Goal: Transaction & Acquisition: Download file/media

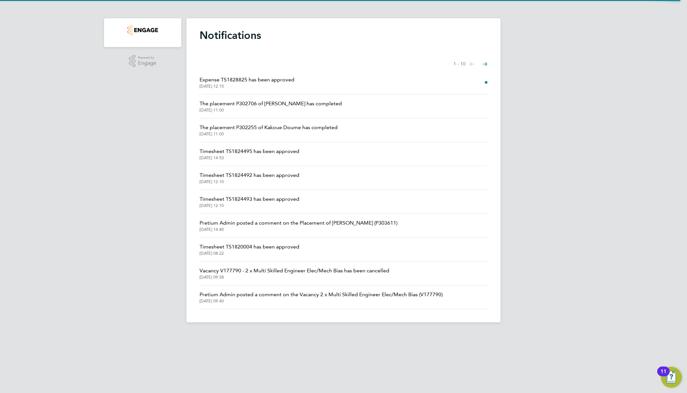
click at [145, 30] on img "Main navigation" at bounding box center [142, 30] width 30 height 10
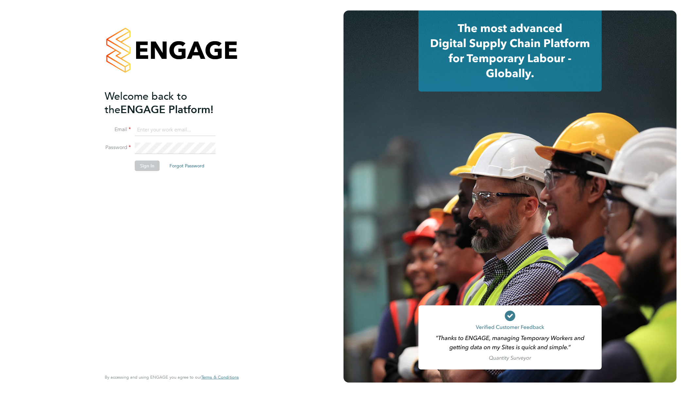
click at [184, 128] on input at bounding box center [175, 130] width 81 height 12
type input "resources@infinitivegroup.co.uk"
click at [148, 167] on button "Sign In" at bounding box center [147, 166] width 25 height 10
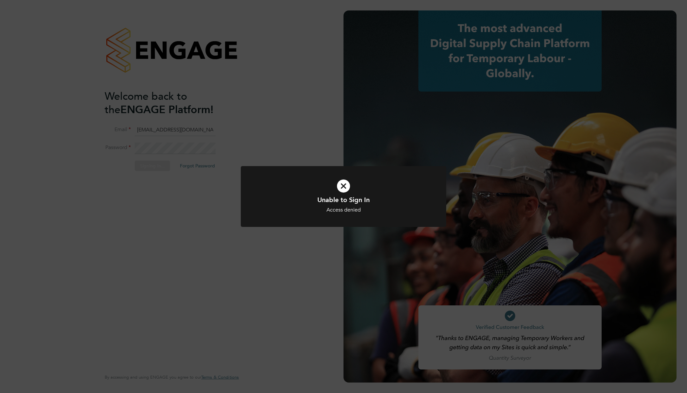
click at [341, 202] on h1 "Unable to Sign In" at bounding box center [343, 200] width 170 height 9
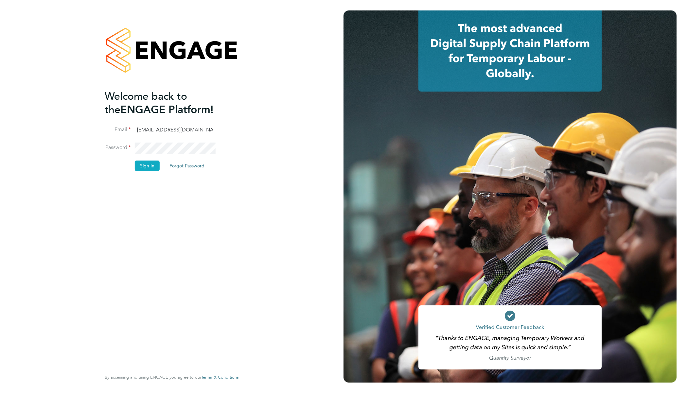
click at [150, 164] on button "Sign In" at bounding box center [147, 166] width 25 height 10
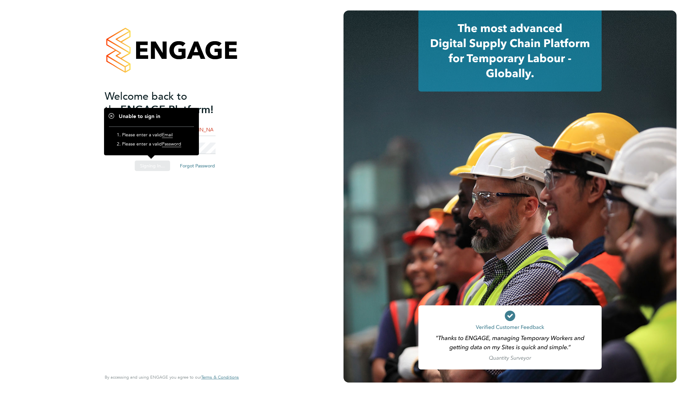
click at [162, 217] on div "Sorry, we are having problems connecting to our services." at bounding box center [171, 196] width 343 height 393
click at [253, 104] on div "Welcome back to the ENGAGE Platform! Email resources@infinitivegroup.co.uk Pass…" at bounding box center [171, 196] width 343 height 393
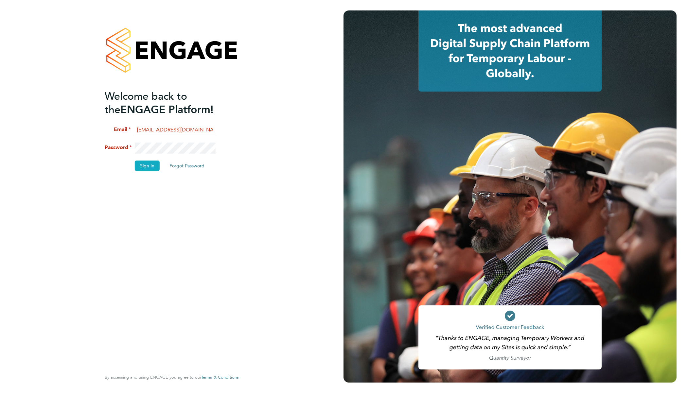
click at [140, 164] on button "Sign In" at bounding box center [147, 166] width 25 height 10
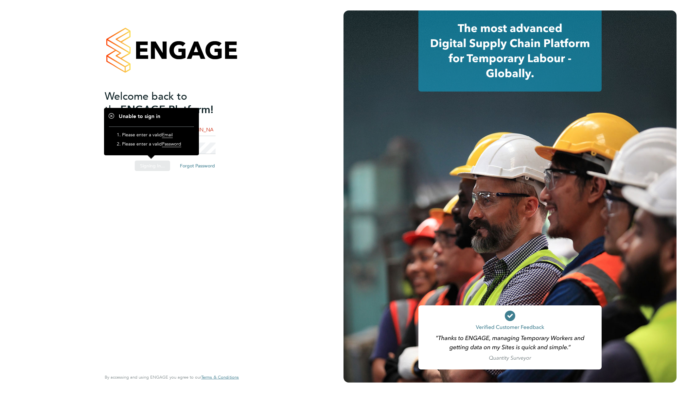
click at [165, 204] on div "Sorry, we are having problems connecting to our services." at bounding box center [171, 196] width 343 height 393
click at [235, 131] on div "Sorry, we are having problems connecting to our services." at bounding box center [171, 196] width 343 height 393
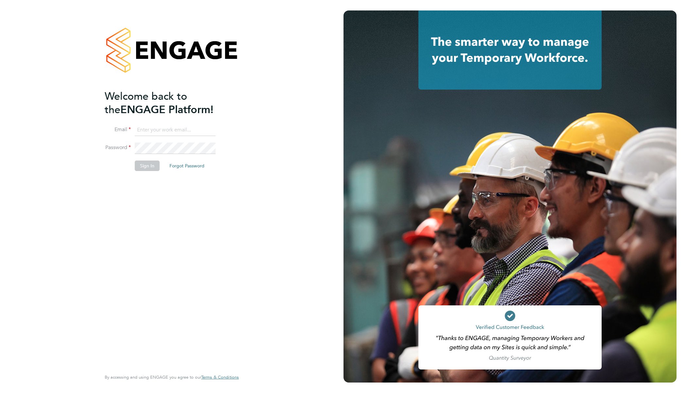
click at [203, 126] on input at bounding box center [175, 130] width 81 height 12
type input "resources@infinitivegroup.co.uk"
click at [140, 164] on button "Sign In" at bounding box center [147, 166] width 25 height 10
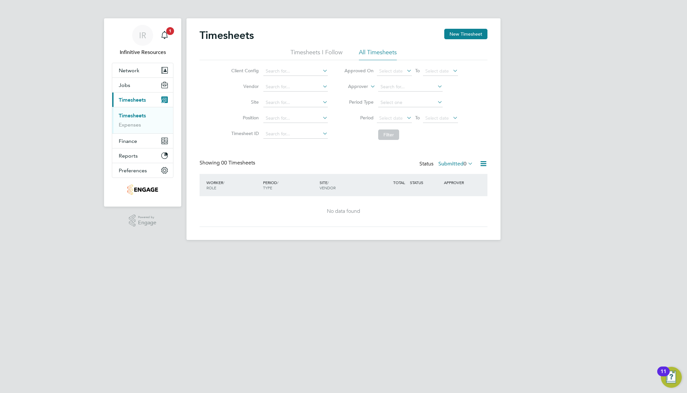
click at [456, 163] on label "Submitted 0" at bounding box center [455, 164] width 35 height 7
click at [137, 142] on button "Finance" at bounding box center [142, 141] width 61 height 14
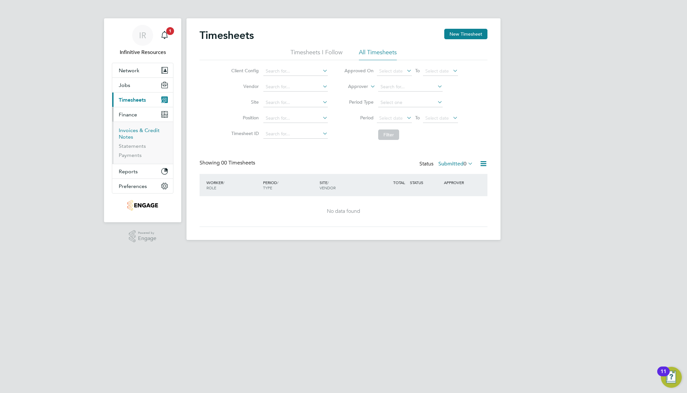
click at [141, 132] on link "Invoices & Credit Notes" at bounding box center [139, 133] width 41 height 13
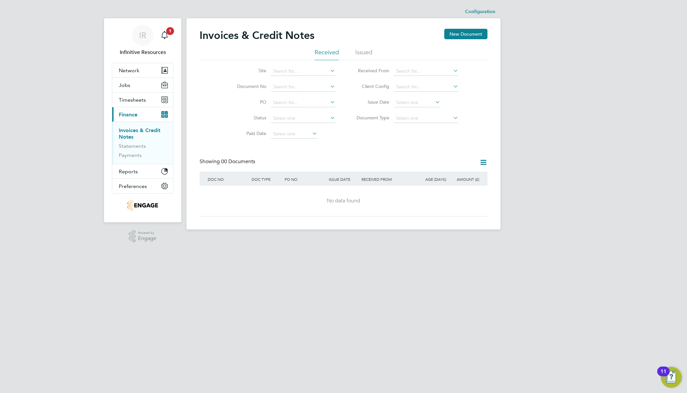
click at [363, 53] on li "Issued" at bounding box center [363, 54] width 17 height 12
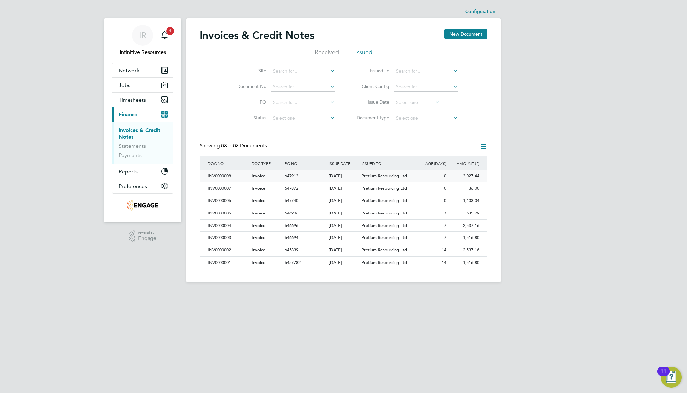
click at [338, 174] on div "30 Sep 2025" at bounding box center [343, 176] width 33 height 12
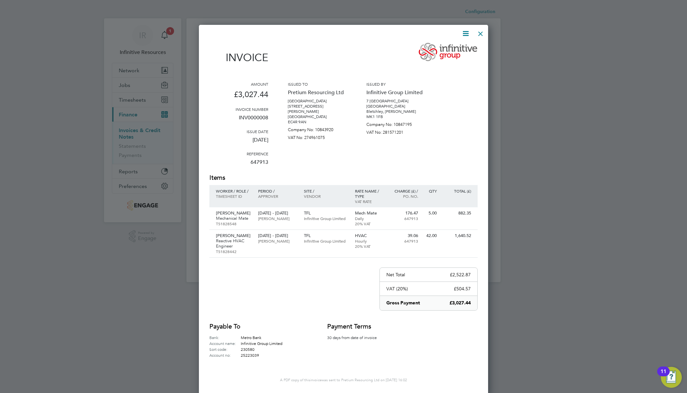
click at [465, 34] on icon at bounding box center [465, 33] width 8 height 8
click at [452, 49] on li "Download Invoice" at bounding box center [445, 48] width 45 height 9
click at [479, 36] on div at bounding box center [480, 32] width 12 height 12
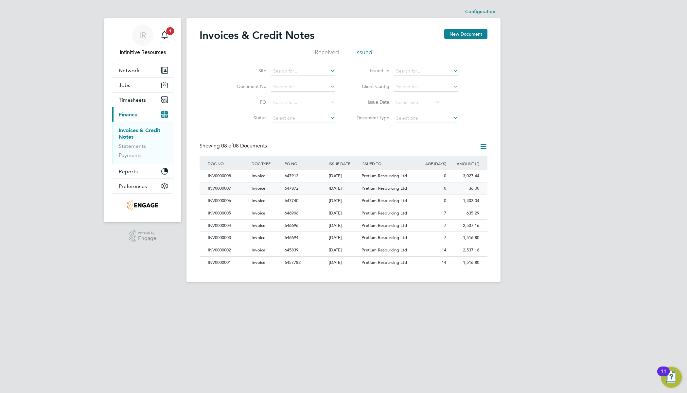
click at [379, 188] on span "Pretium Resourcing Ltd" at bounding box center [383, 188] width 45 height 6
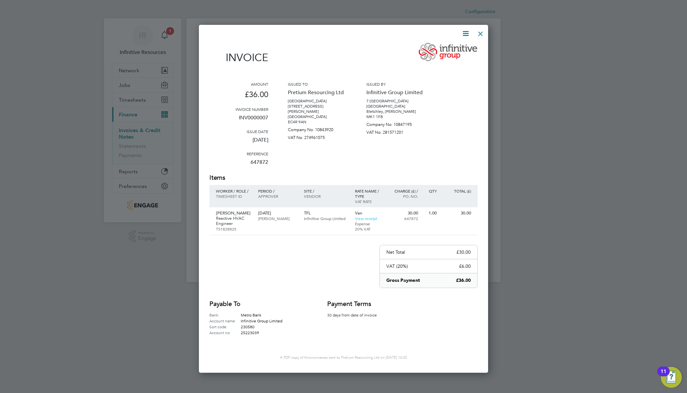
click at [481, 35] on div at bounding box center [480, 32] width 12 height 12
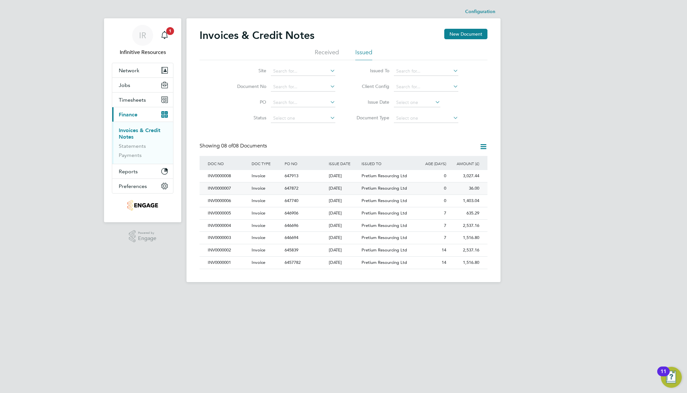
click at [342, 191] on div "30 Sep 2025" at bounding box center [343, 188] width 33 height 12
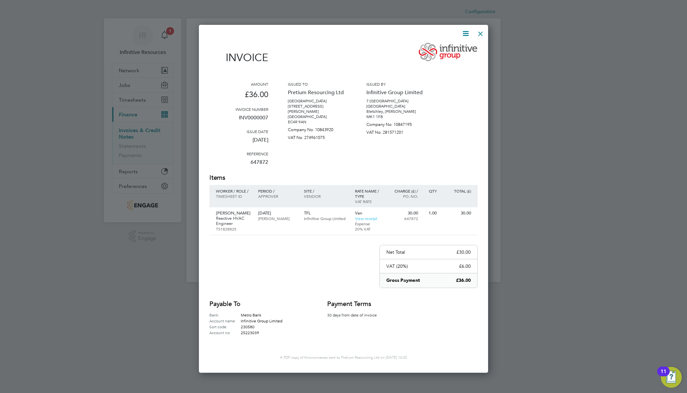
click at [464, 36] on icon at bounding box center [465, 33] width 8 height 8
click at [445, 50] on li "Download Invoice" at bounding box center [445, 48] width 45 height 9
click at [481, 35] on div at bounding box center [480, 32] width 12 height 12
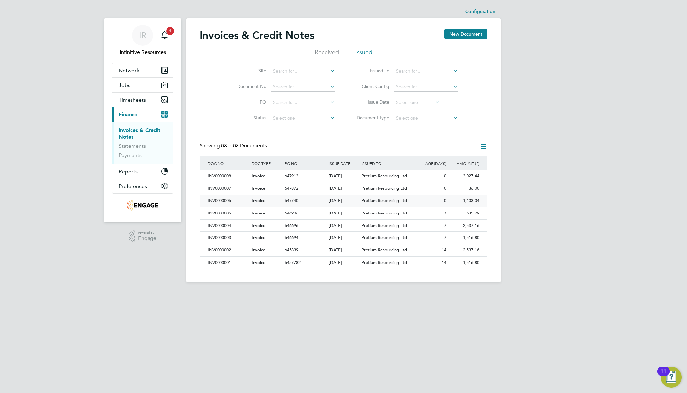
click at [374, 203] on div "Pretium Resourcing Ltd" at bounding box center [387, 201] width 55 height 12
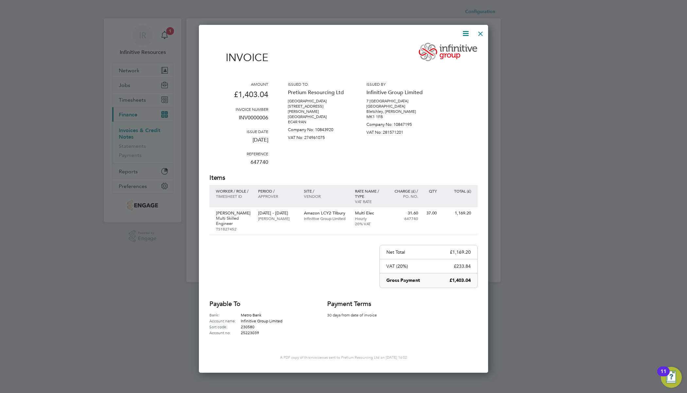
click at [467, 33] on icon at bounding box center [465, 33] width 8 height 8
click at [449, 48] on li "Download Invoice" at bounding box center [445, 48] width 45 height 9
click at [479, 35] on div at bounding box center [480, 32] width 12 height 12
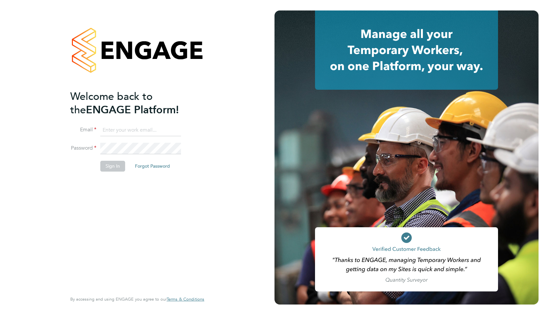
click at [149, 133] on input at bounding box center [140, 130] width 81 height 12
type input "[EMAIL_ADDRESS][DOMAIN_NAME]"
click at [121, 167] on button "Sign In" at bounding box center [112, 166] width 25 height 10
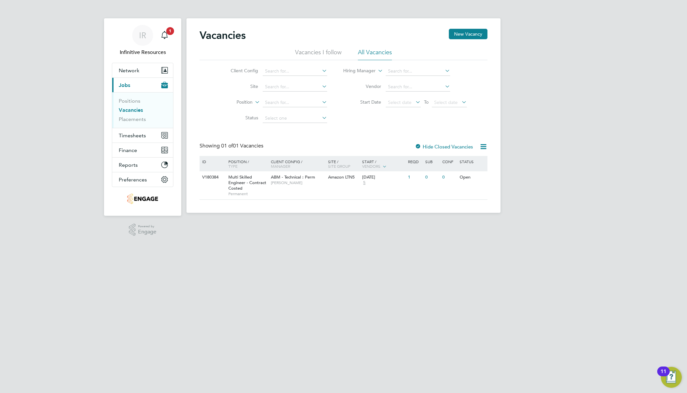
click at [131, 111] on link "Vacancies" at bounding box center [131, 110] width 24 height 6
click at [146, 136] on button "Timesheets" at bounding box center [142, 135] width 61 height 14
click at [143, 141] on button "Finance" at bounding box center [142, 141] width 61 height 14
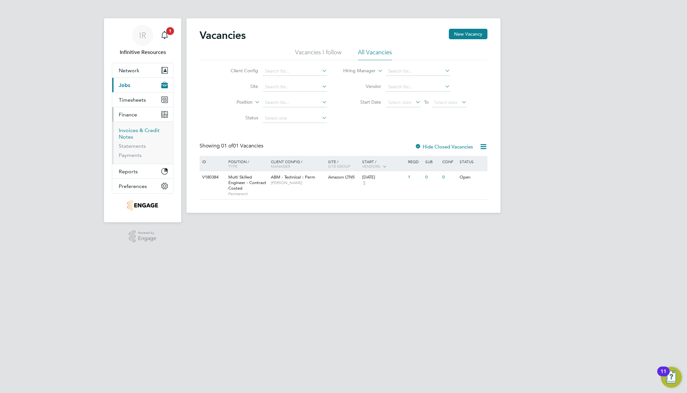
click at [148, 132] on link "Invoices & Credit Notes" at bounding box center [139, 133] width 41 height 13
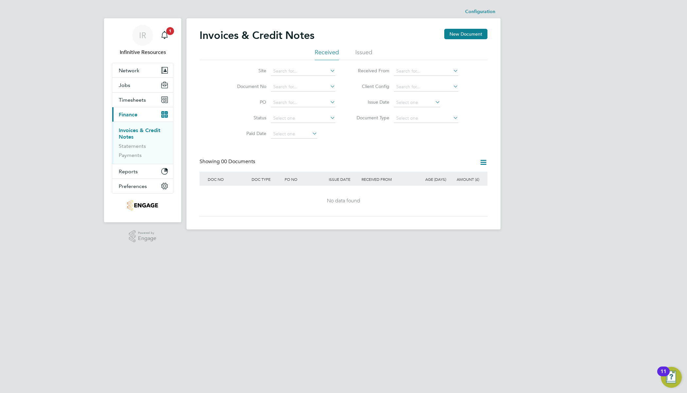
click at [364, 54] on li "Issued" at bounding box center [363, 54] width 17 height 12
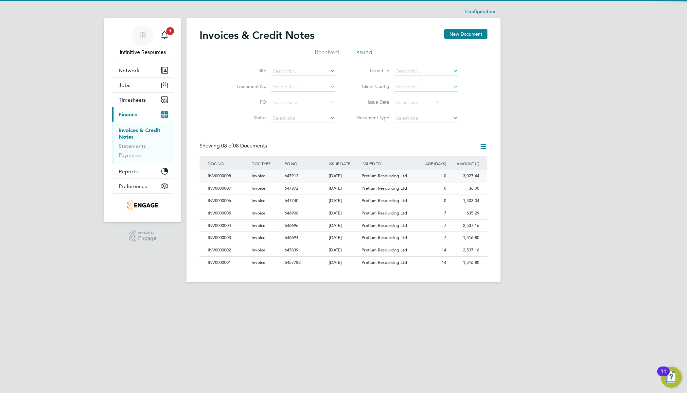
click at [384, 177] on span "Pretium Resourcing Ltd" at bounding box center [383, 176] width 45 height 6
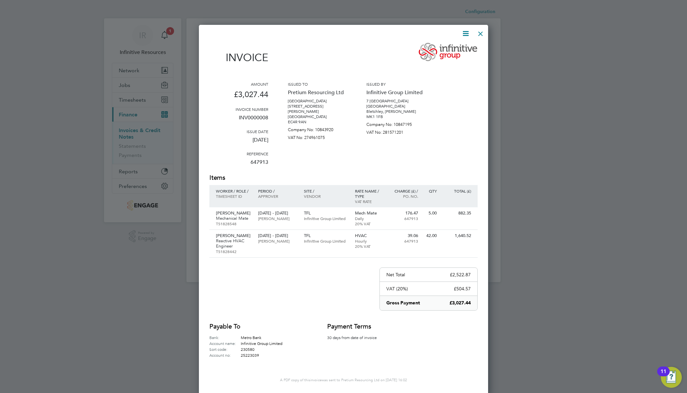
click at [483, 33] on div at bounding box center [480, 32] width 12 height 12
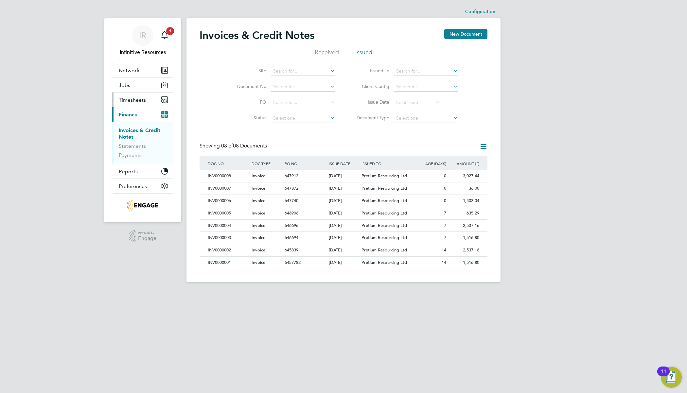
click at [146, 101] on button "Timesheets" at bounding box center [142, 100] width 61 height 14
click at [316, 176] on div "647913" at bounding box center [305, 176] width 44 height 12
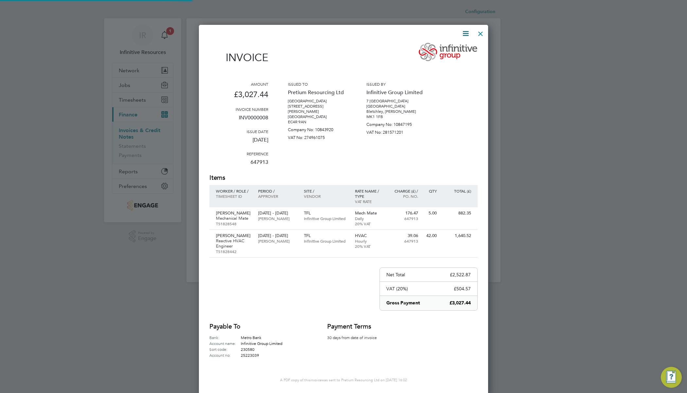
scroll to position [368, 289]
drag, startPoint x: 482, startPoint y: 34, endPoint x: 405, endPoint y: 58, distance: 80.5
click at [482, 34] on div at bounding box center [480, 32] width 12 height 12
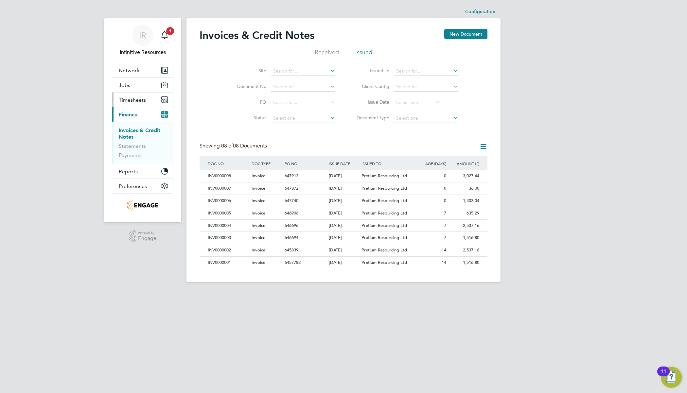
click at [125, 102] on span "Timesheets" at bounding box center [132, 100] width 27 height 6
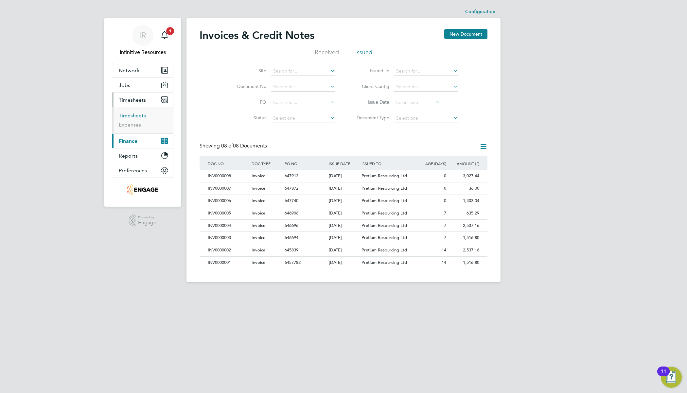
click at [134, 117] on link "Timesheets" at bounding box center [132, 115] width 27 height 6
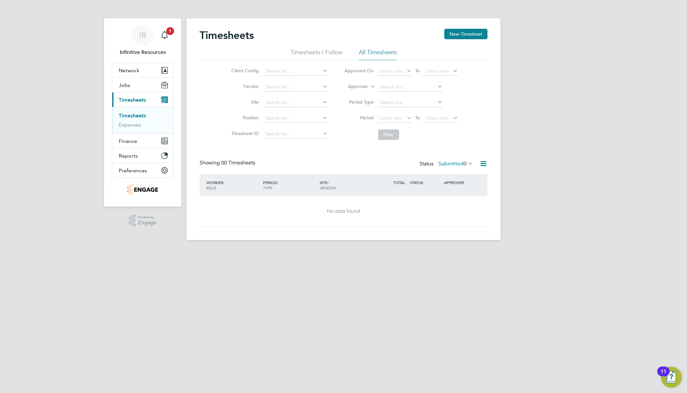
click at [447, 164] on label "Submitted 0" at bounding box center [455, 164] width 35 height 7
click at [452, 205] on li "Approved" at bounding box center [452, 202] width 30 height 9
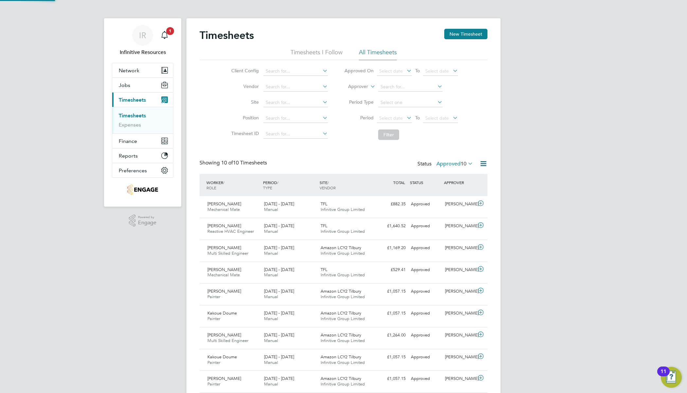
scroll to position [17, 57]
click at [321, 209] on span "Infinitive Group Limited" at bounding box center [342, 210] width 44 height 6
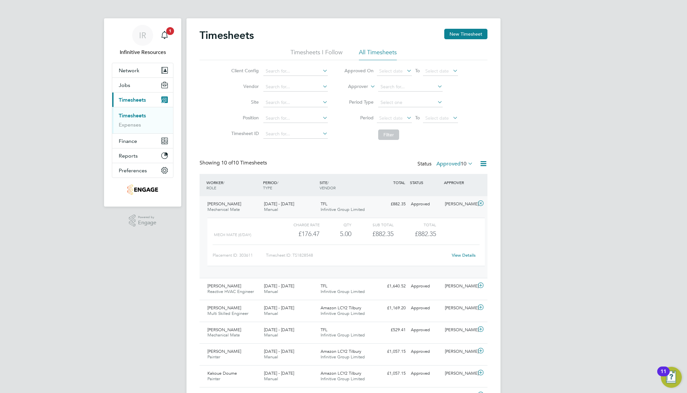
click at [468, 255] on link "View Details" at bounding box center [464, 255] width 24 height 6
click at [466, 163] on icon at bounding box center [466, 163] width 0 height 9
click at [352, 183] on div "SITE / VENDOR" at bounding box center [346, 185] width 57 height 17
click at [383, 232] on div "£882.35" at bounding box center [372, 234] width 42 height 11
click at [478, 202] on icon at bounding box center [480, 203] width 8 height 5
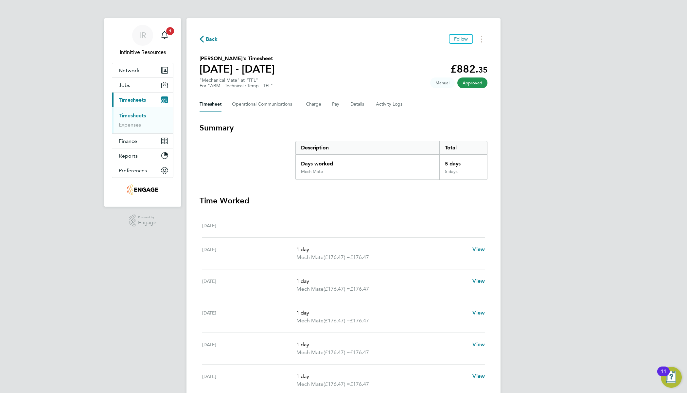
click at [211, 45] on div "Back Follow Ogo [PERSON_NAME]'s Timesheet [DATE] - [DATE] £882. 35 "Mechanical …" at bounding box center [343, 242] width 314 height 449
click at [211, 43] on span "Back" at bounding box center [212, 39] width 12 height 8
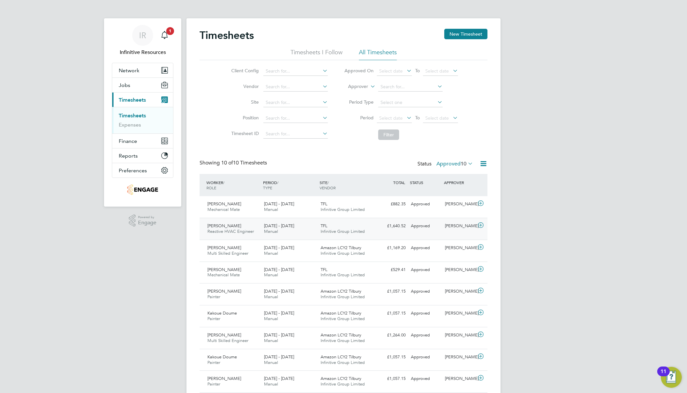
click at [337, 226] on div "TFL Infinitive Group Limited" at bounding box center [346, 229] width 57 height 16
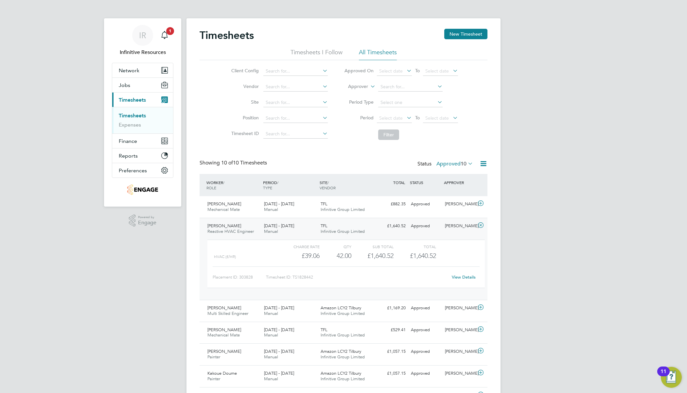
click at [461, 275] on link "View Details" at bounding box center [464, 277] width 24 height 6
click at [425, 210] on div "Ogo Matthew Mechanical Mate 20 - 26 Sep 2025 20 - 26 Sep 2025 Manual TFL Infini…" at bounding box center [343, 207] width 288 height 22
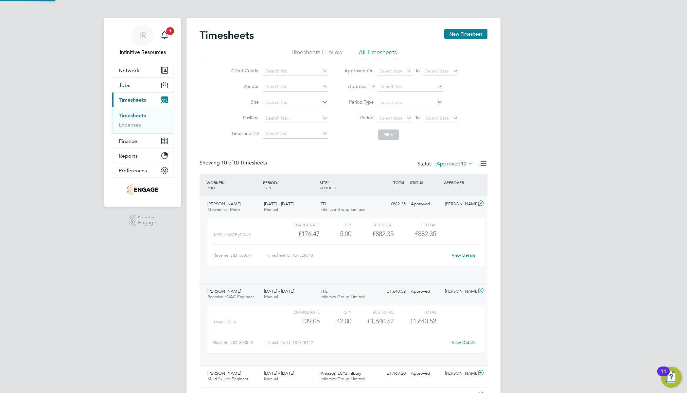
scroll to position [11, 64]
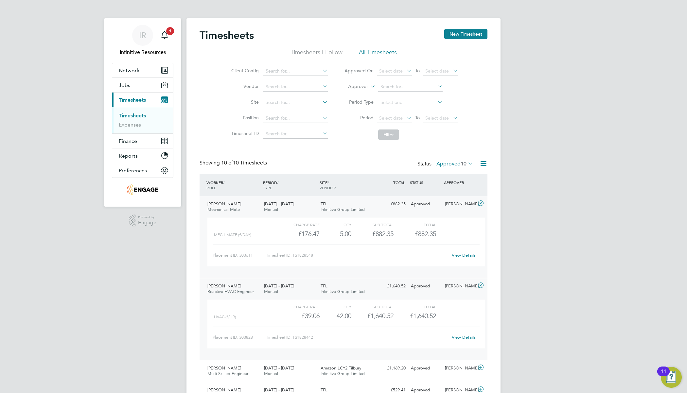
click at [463, 255] on link "View Details" at bounding box center [464, 255] width 24 height 6
click at [136, 140] on span "Finance" at bounding box center [128, 139] width 18 height 6
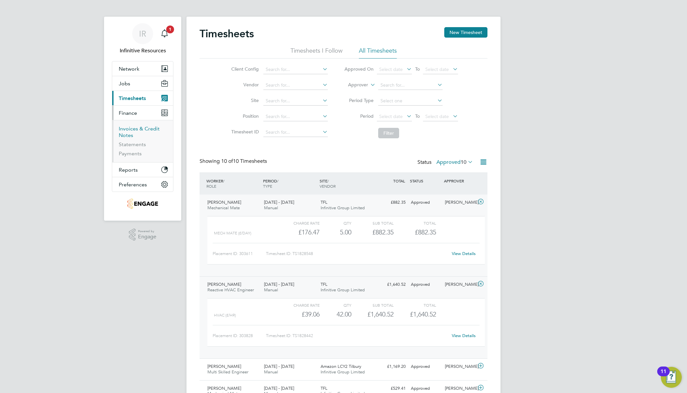
click at [146, 127] on link "Invoices & Credit Notes" at bounding box center [139, 132] width 41 height 13
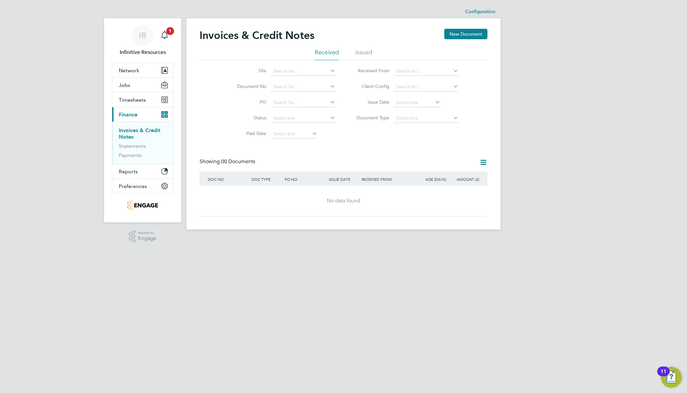
click at [365, 57] on li "Issued" at bounding box center [363, 54] width 17 height 12
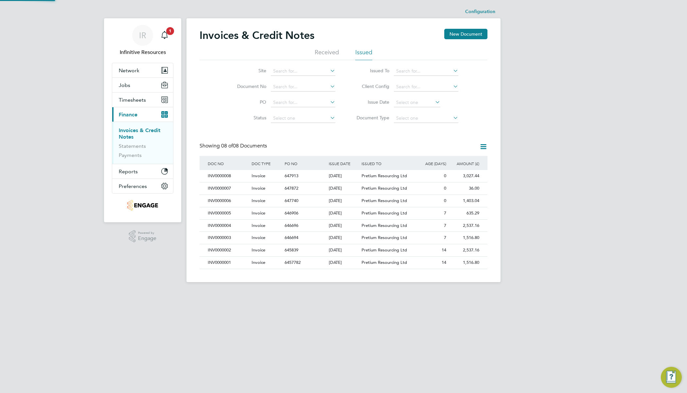
scroll to position [12, 44]
click at [399, 195] on div "Pretium Resourcing Ltd" at bounding box center [387, 201] width 55 height 12
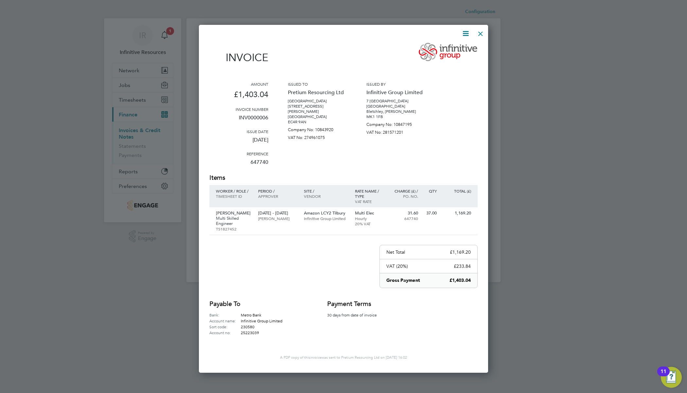
click at [483, 33] on div at bounding box center [480, 32] width 12 height 12
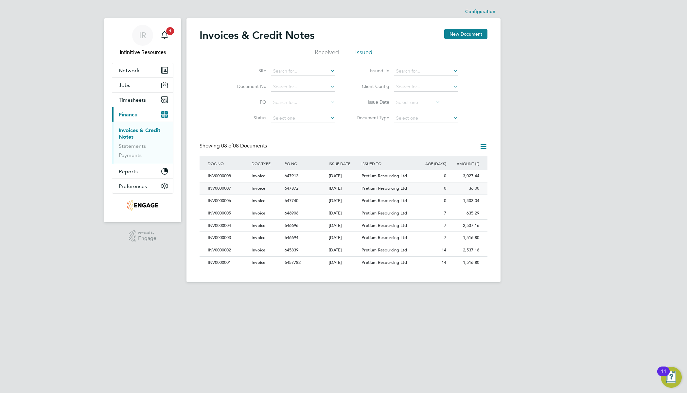
click at [414, 190] on div "Pretium Resourcing Ltd" at bounding box center [387, 188] width 55 height 12
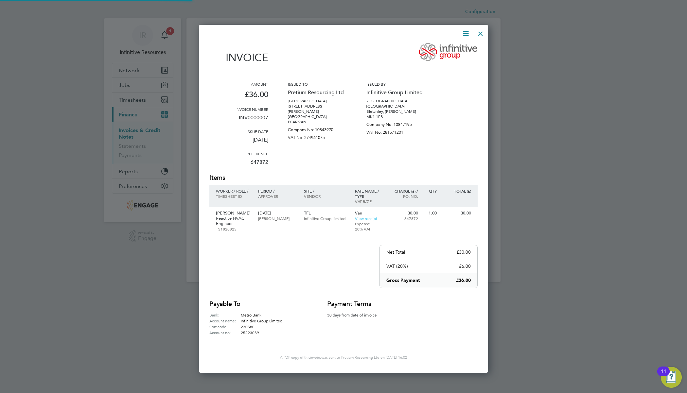
scroll to position [346, 289]
click at [483, 35] on div at bounding box center [480, 32] width 12 height 12
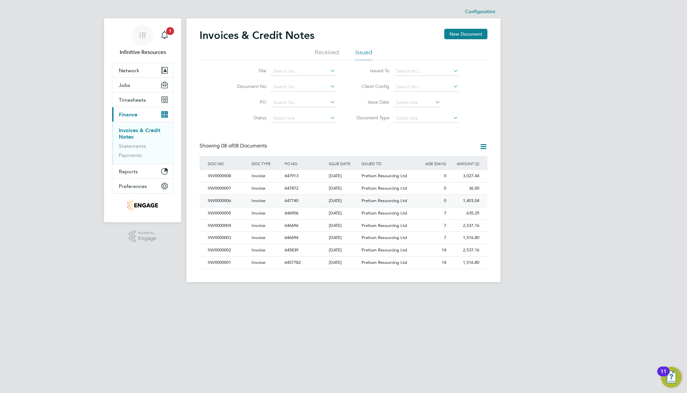
click at [414, 200] on div "Pretium Resourcing Ltd" at bounding box center [387, 201] width 55 height 12
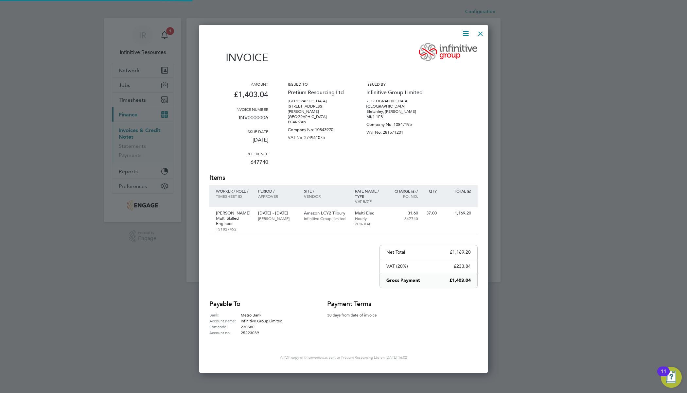
scroll to position [346, 289]
click at [480, 35] on div at bounding box center [480, 32] width 12 height 12
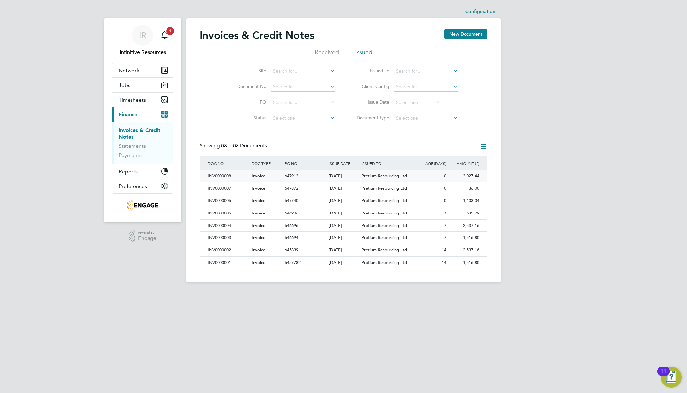
click at [468, 179] on div "3,027.44" at bounding box center [464, 176] width 33 height 12
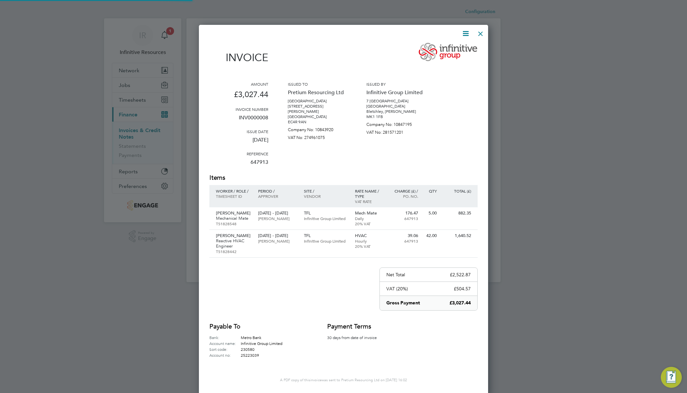
scroll to position [368, 289]
click at [482, 35] on div at bounding box center [480, 32] width 12 height 12
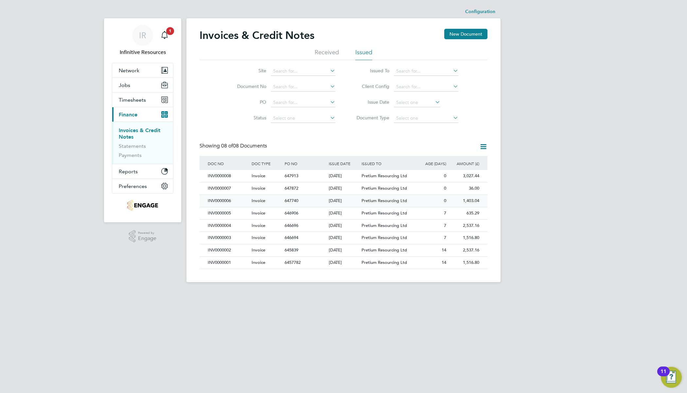
click at [452, 200] on div "1,403.04" at bounding box center [464, 201] width 33 height 12
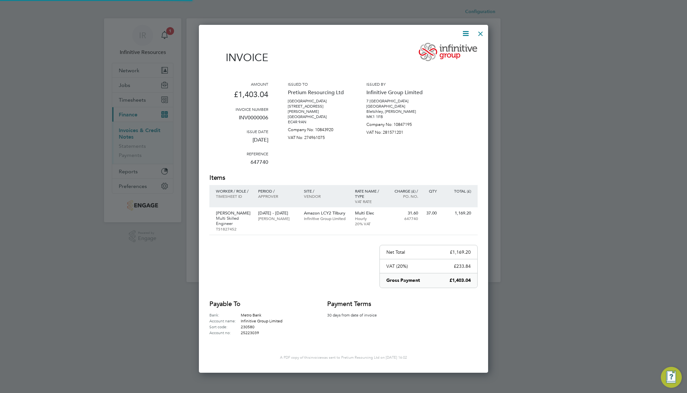
scroll to position [346, 289]
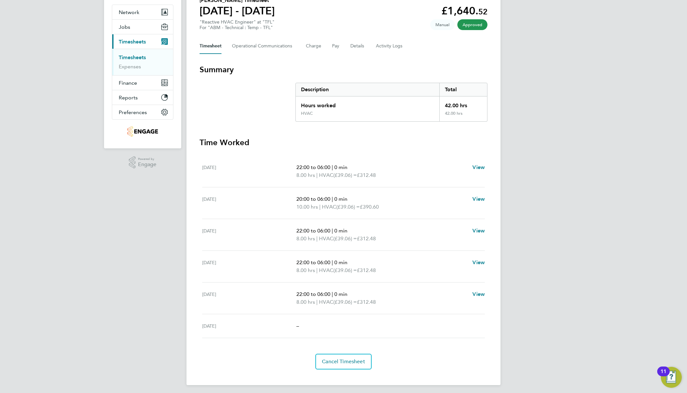
scroll to position [59, 0]
click at [333, 164] on span "|" at bounding box center [332, 166] width 1 height 6
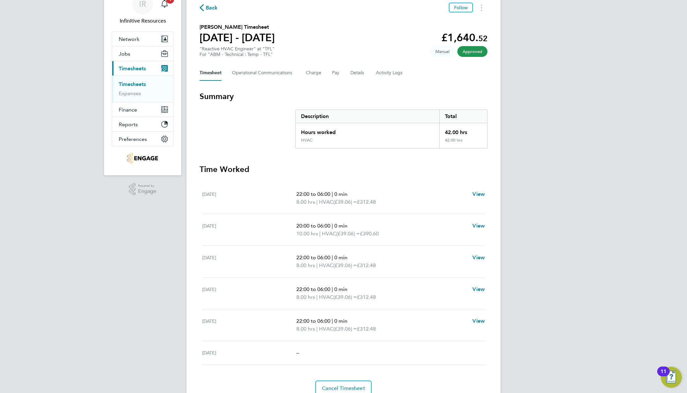
scroll to position [0, 0]
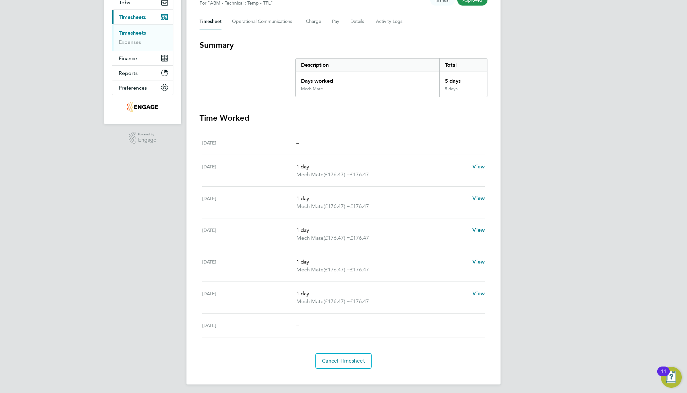
scroll to position [83, 0]
